Goal: Transaction & Acquisition: Purchase product/service

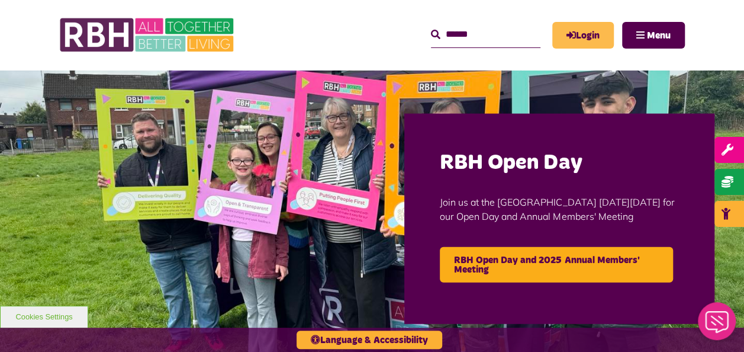
click at [0, 0] on icon "MyRBH" at bounding box center [0, 0] width 0 height 0
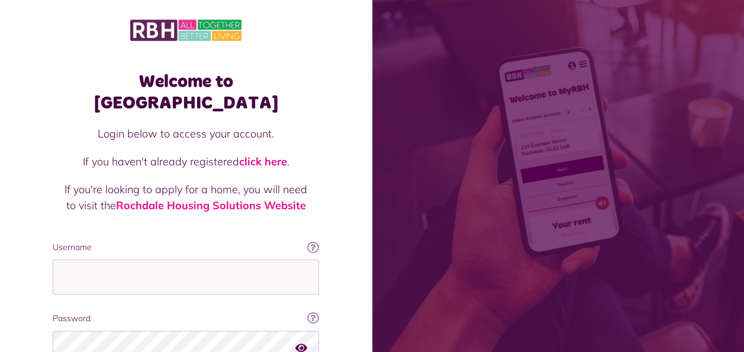
scroll to position [59, 0]
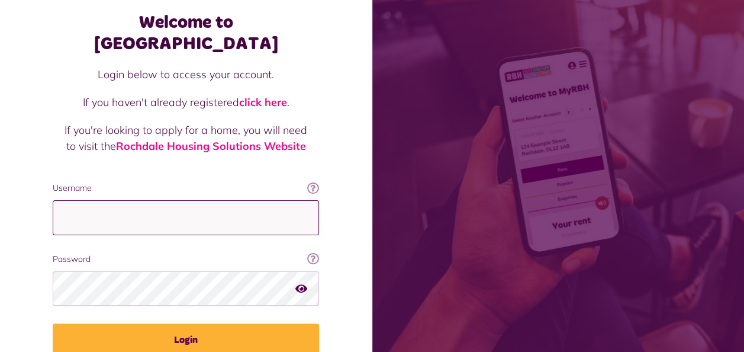
click at [110, 200] on input "Username" at bounding box center [186, 217] width 266 height 35
type input "**********"
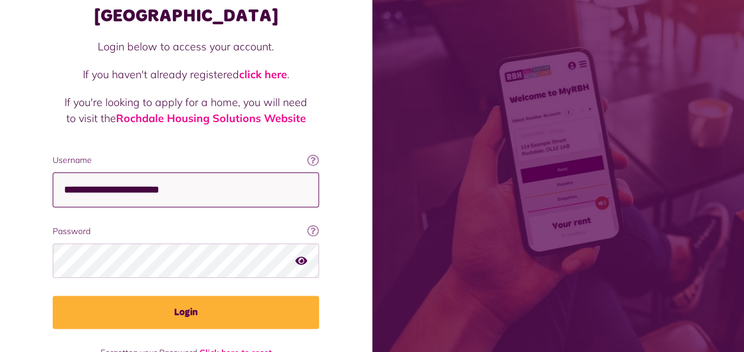
scroll to position [102, 0]
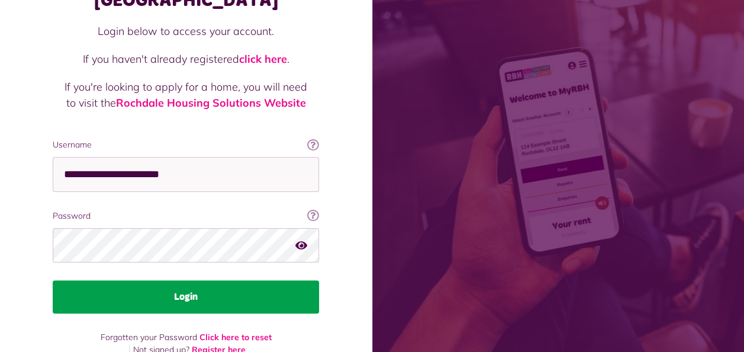
click at [123, 280] on button "Login" at bounding box center [186, 296] width 266 height 33
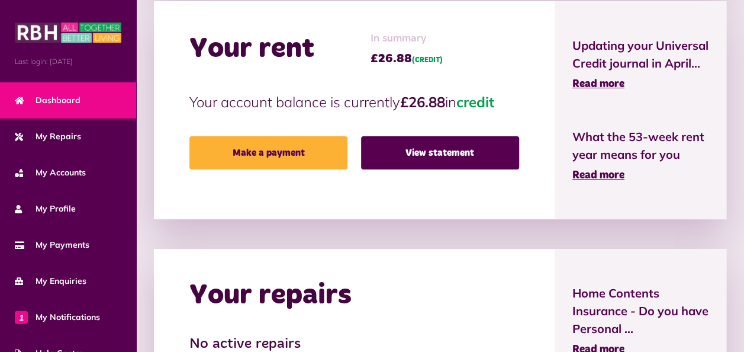
scroll to position [296, 0]
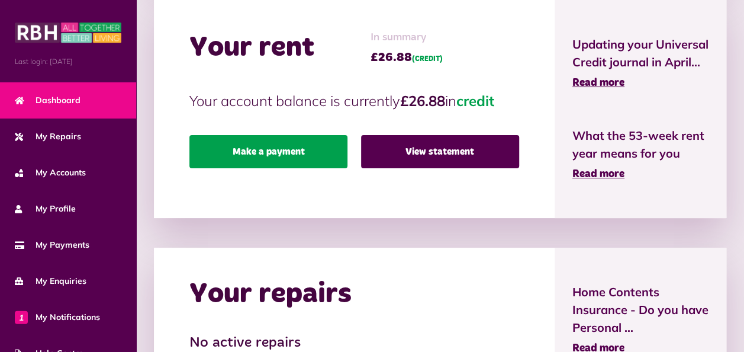
click at [279, 145] on link "Make a payment" at bounding box center [268, 151] width 158 height 33
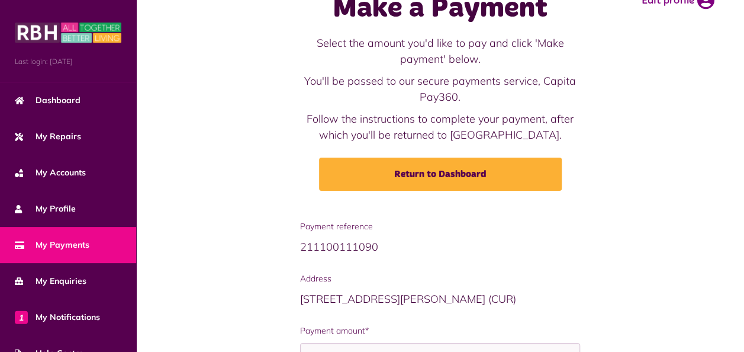
scroll to position [167, 0]
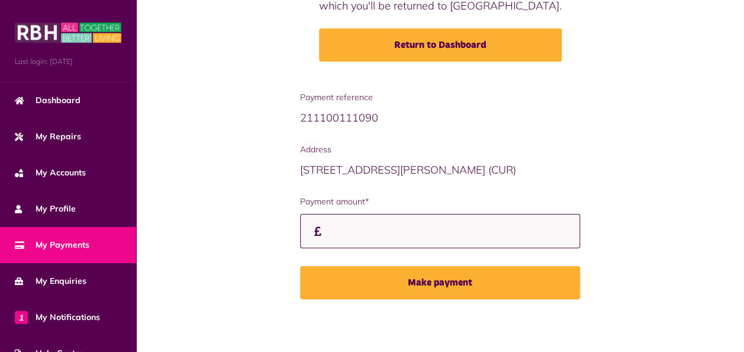
click at [359, 238] on input "Payment amount*" at bounding box center [440, 231] width 280 height 35
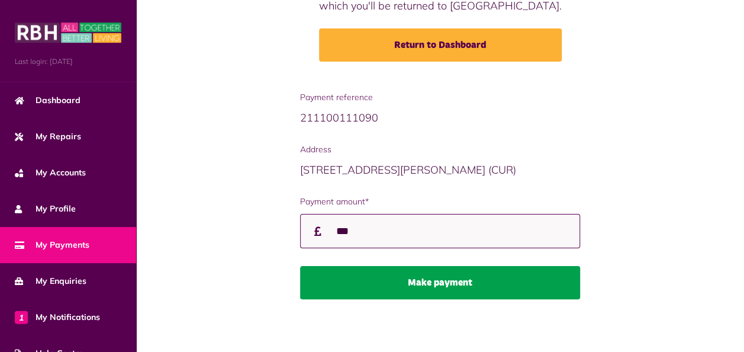
type input "***"
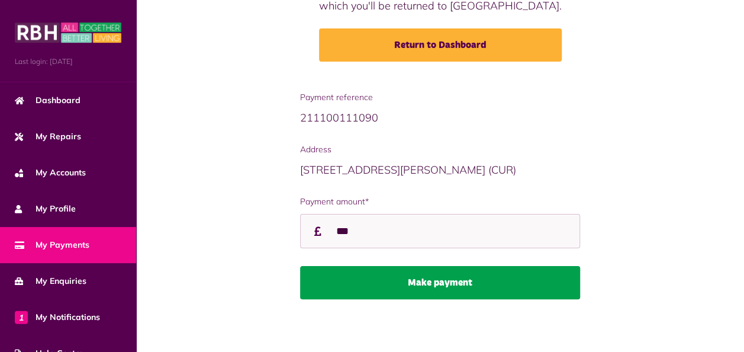
click at [369, 272] on button "Make payment" at bounding box center [440, 282] width 280 height 33
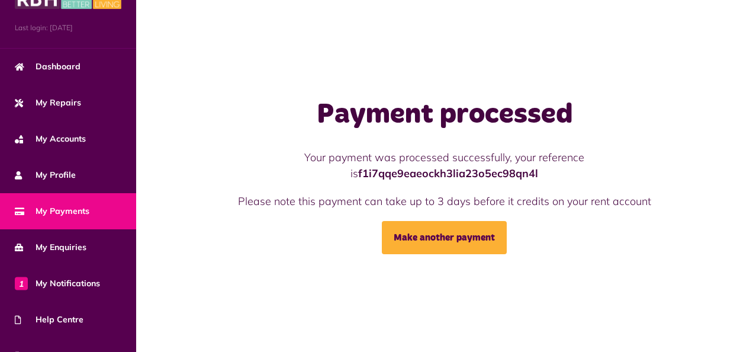
scroll to position [8, 0]
